Goal: Check status: Check status

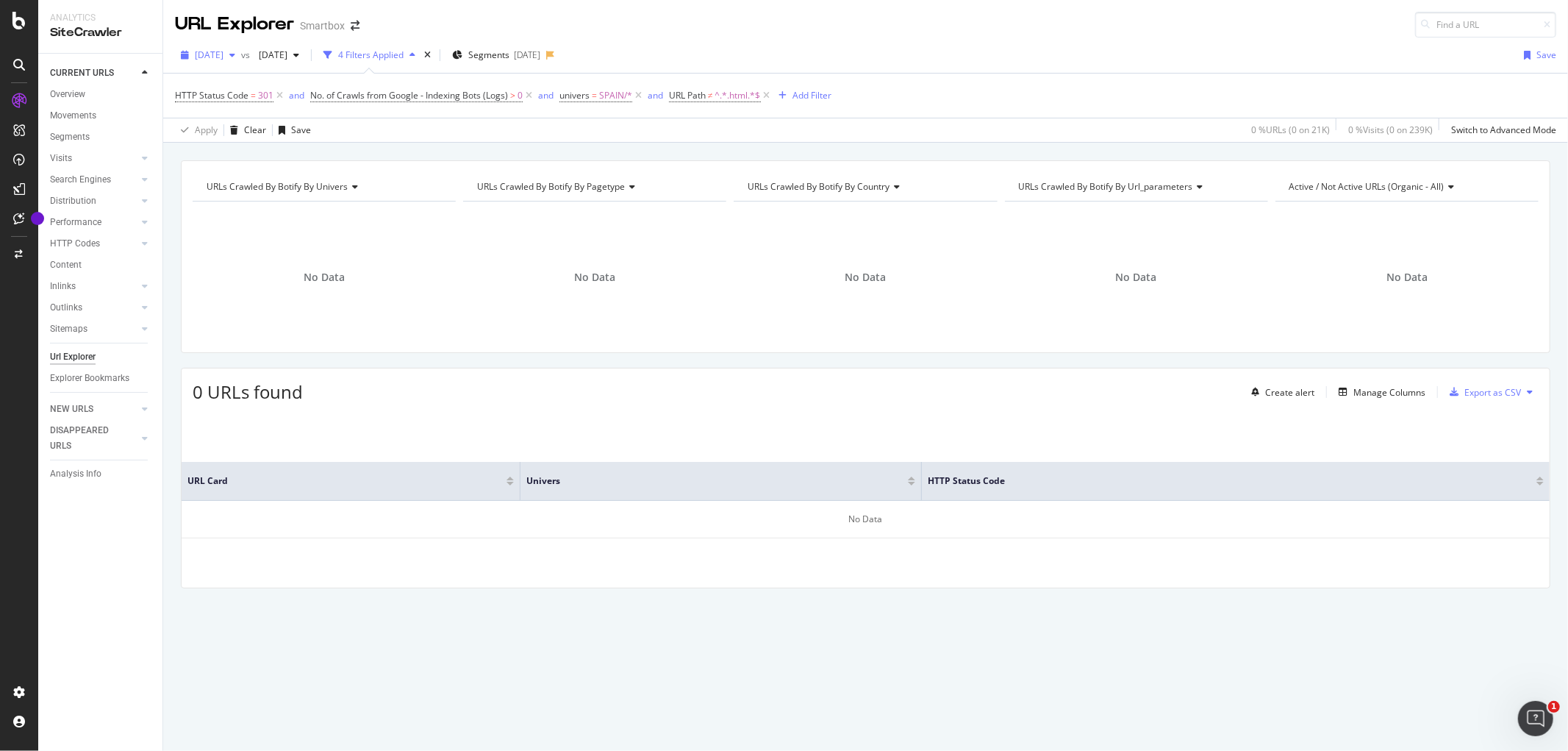
click at [216, 57] on span "[DATE]" at bounding box center [209, 55] width 29 height 12
click at [760, 47] on div "2025 Sep. 8th vs 2025 Aug. 4th 4 Filters Applied Segments 2025-09-11 Save" at bounding box center [866, 57] width 1405 height 29
click at [288, 52] on span "[DATE]" at bounding box center [270, 55] width 34 height 12
click at [755, 40] on div "[DATE] vs [DATE] 4 Filters Applied Segments [DATE] Save HTTP Status Code = 404 …" at bounding box center [866, 91] width 1405 height 106
click at [288, 59] on span "[DATE]" at bounding box center [270, 55] width 34 height 12
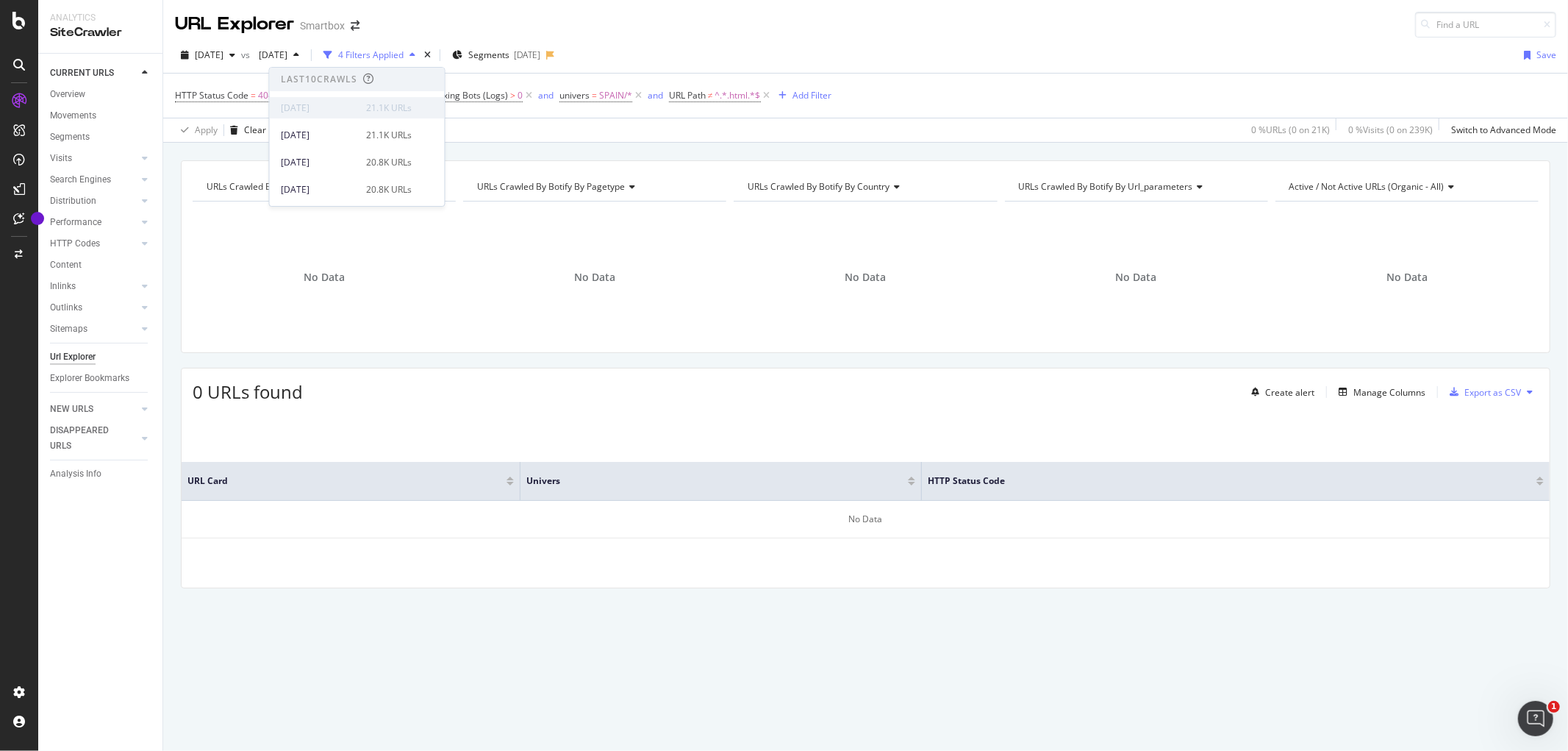
click at [383, 112] on div "21.1K URLs" at bounding box center [390, 107] width 46 height 13
click at [1009, 64] on div "2025 Sep. 8th vs 2024 Nov. 11th 4 Filters Applied Segments 2025-09-11 Save" at bounding box center [866, 57] width 1405 height 29
